Goal: Information Seeking & Learning: Learn about a topic

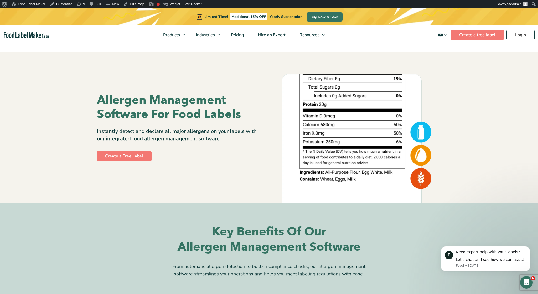
click at [486, 112] on section "Allergen Management Software For Food Labels Instantly detect and declare all m…" at bounding box center [269, 127] width 538 height 151
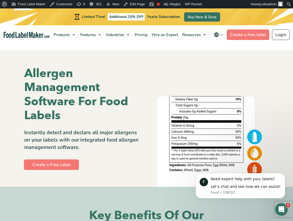
drag, startPoint x: 289, startPoint y: 69, endPoint x: 281, endPoint y: 70, distance: 8.0
click at [281, 70] on section "Allergen Management Software For Food Labels Instantly detect and declare all m…" at bounding box center [146, 118] width 293 height 136
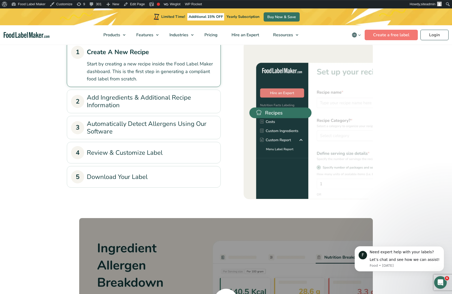
scroll to position [629, 0]
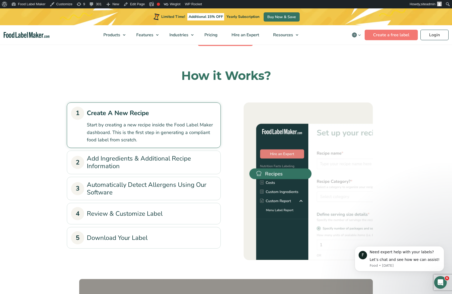
click at [172, 157] on link "2 Add Ingredients & Additional Recipe Information" at bounding box center [143, 162] width 145 height 15
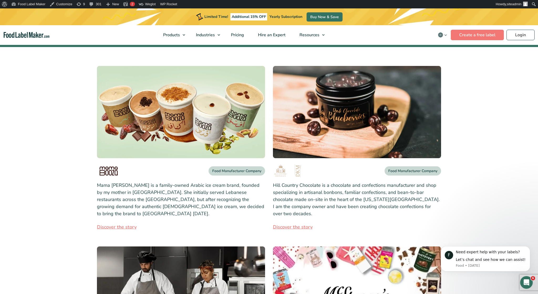
scroll to position [82, 0]
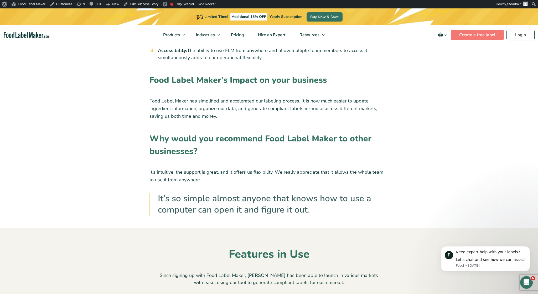
scroll to position [656, 0]
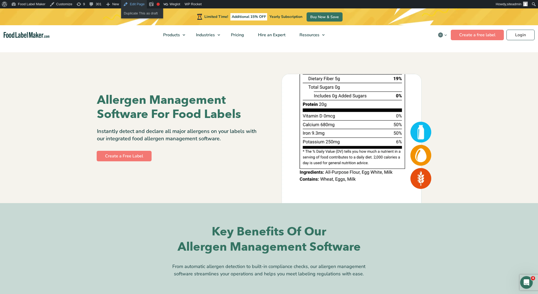
click at [132, 4] on link "Edit Page" at bounding box center [133, 4] width 25 height 8
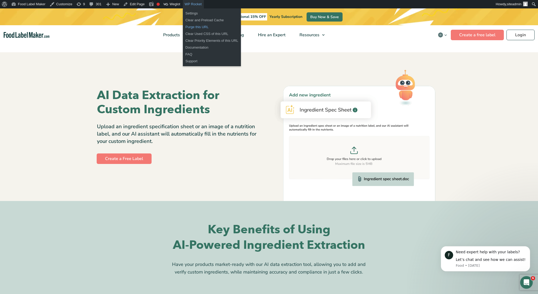
click at [198, 28] on link "Purge this URL" at bounding box center [212, 27] width 58 height 7
